Goal: Navigation & Orientation: Find specific page/section

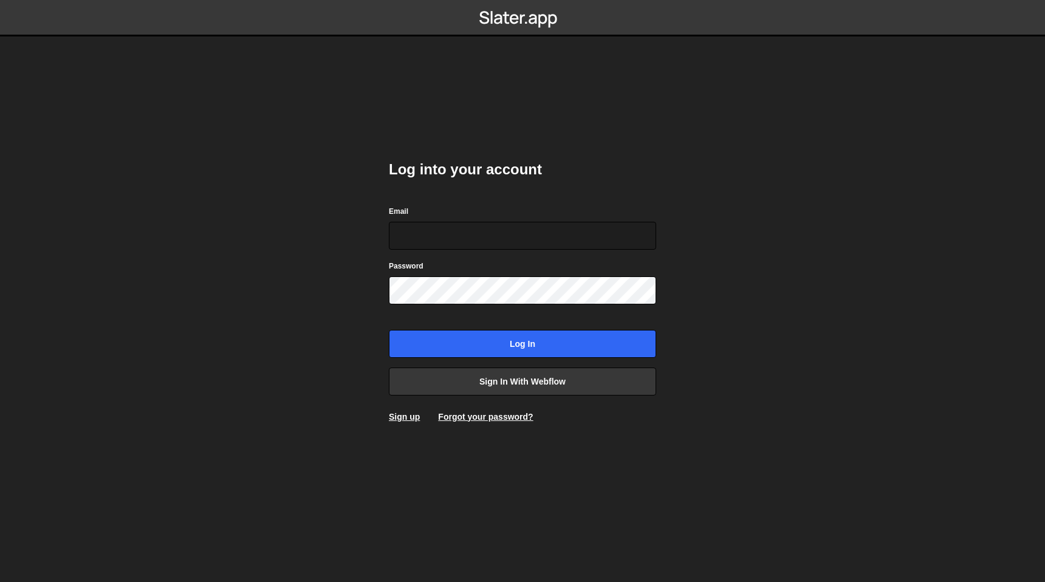
click at [522, 0] on com-1password-button at bounding box center [522, 0] width 0 height 0
type input "[EMAIL_ADDRESS][DOMAIN_NAME]"
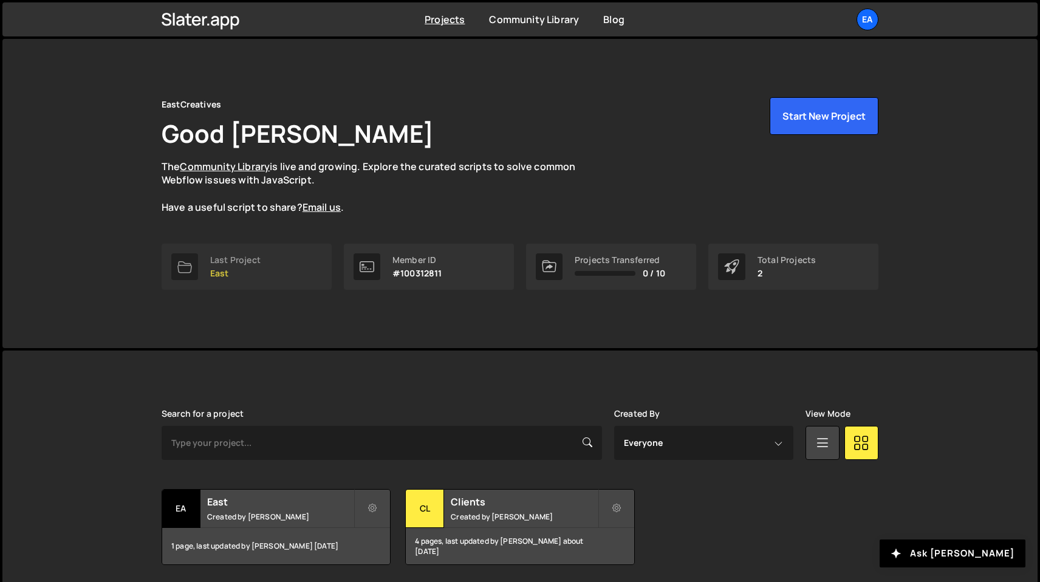
scroll to position [43, 0]
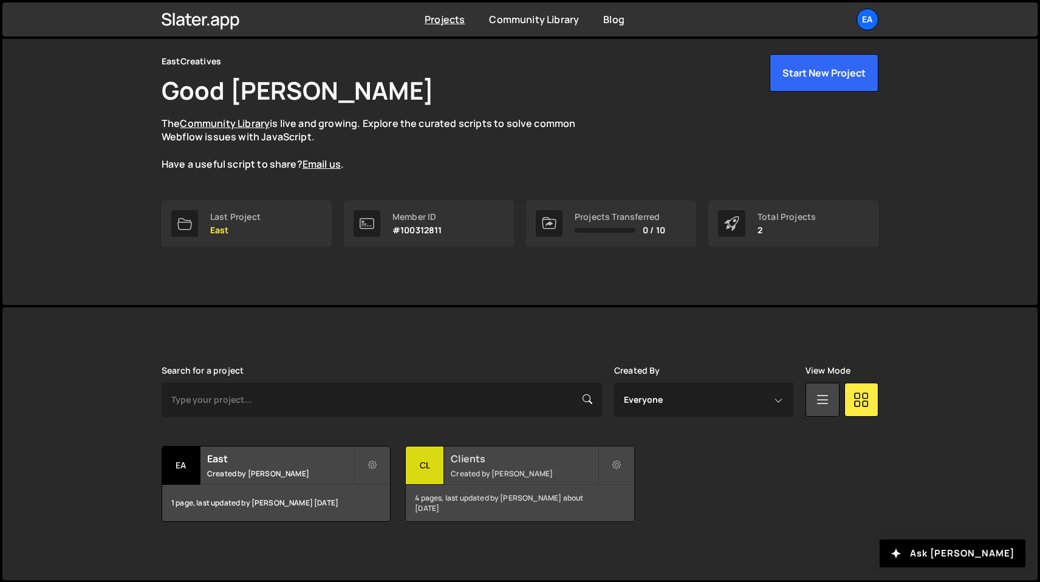
click at [485, 466] on div "Clients Created by Nick Elfvering" at bounding box center [520, 465] width 228 height 38
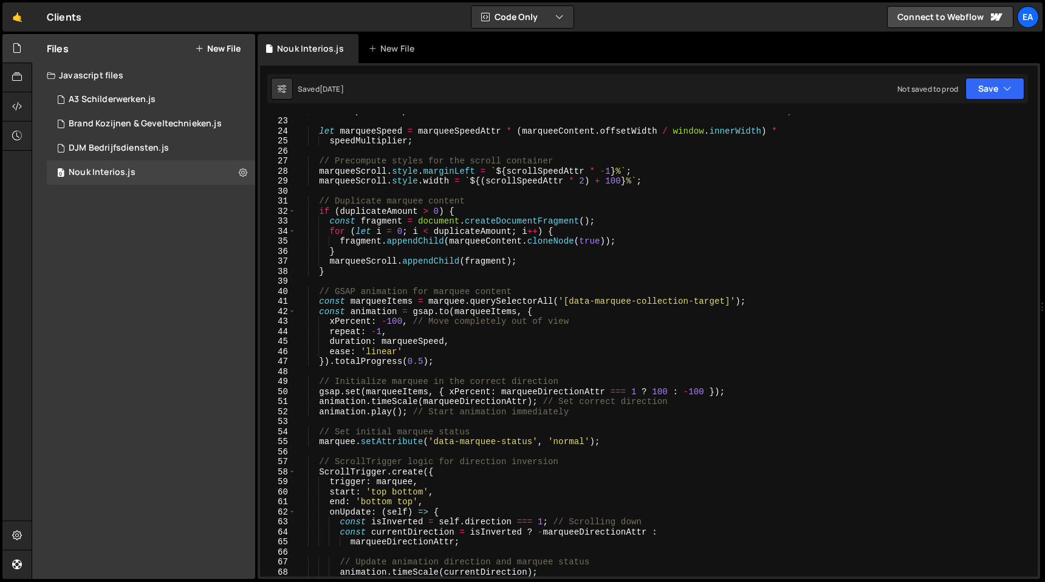
scroll to position [244, 0]
